Goal: Find specific page/section: Find specific page/section

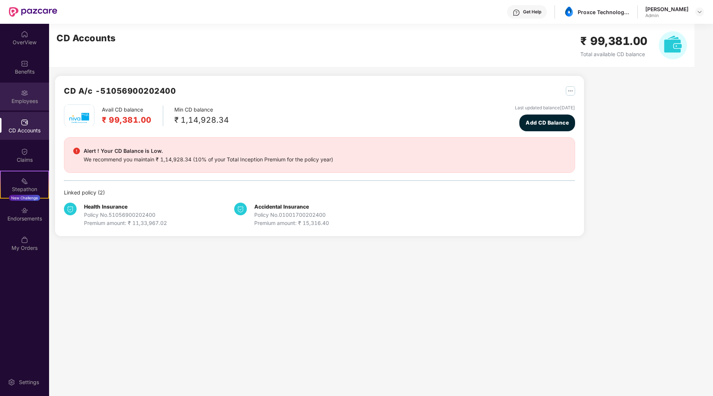
click at [20, 100] on div "Employees" at bounding box center [24, 100] width 49 height 7
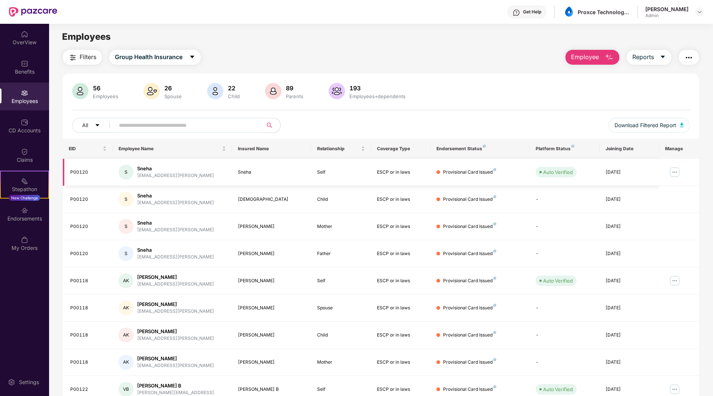
click at [673, 172] on img at bounding box center [674, 172] width 12 height 12
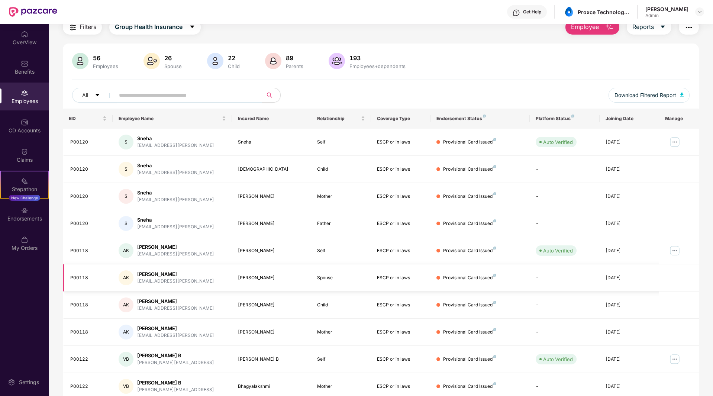
scroll to position [61, 0]
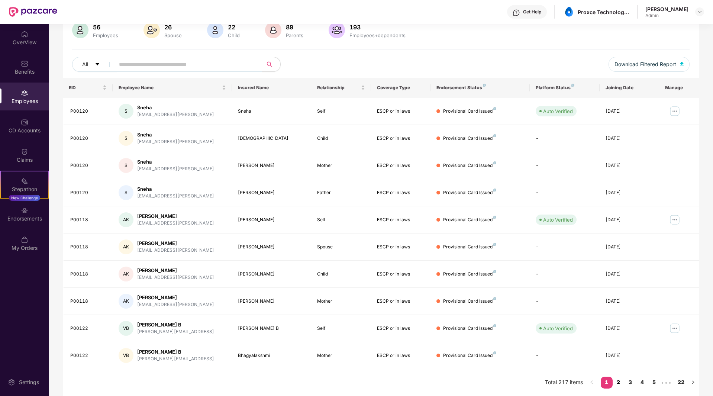
click at [617, 383] on link "2" at bounding box center [618, 381] width 12 height 11
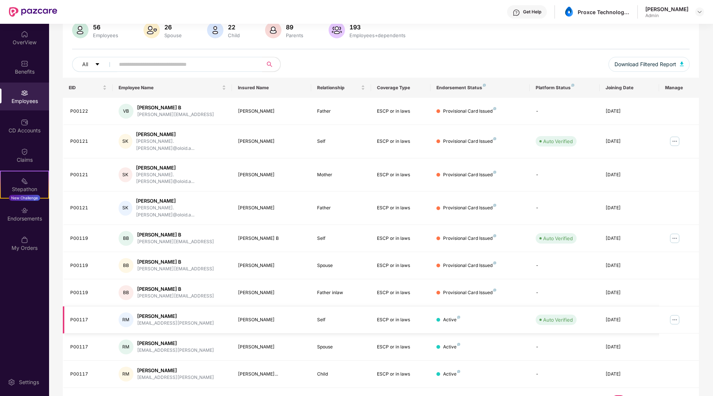
click at [674, 314] on img at bounding box center [674, 320] width 12 height 12
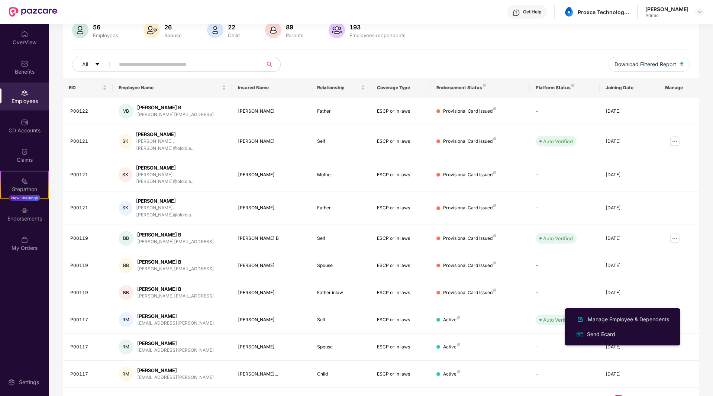
click at [710, 259] on div "Filters Group Health Insurance Employee Reports 56 Employees 26 Spouse 22 Child…" at bounding box center [380, 201] width 663 height 425
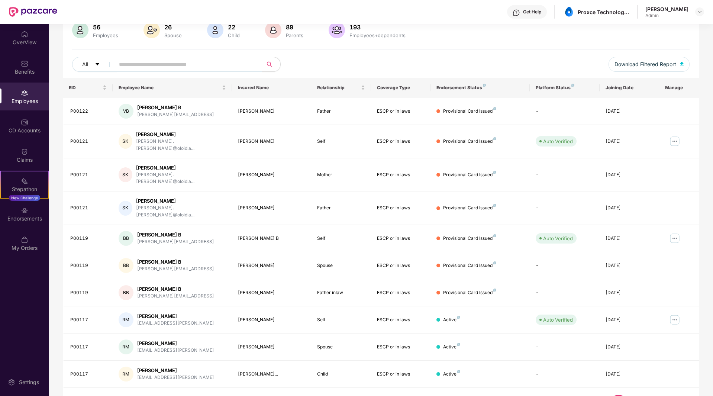
click at [608, 395] on link "1" at bounding box center [606, 400] width 12 height 11
